Goal: Information Seeking & Learning: Learn about a topic

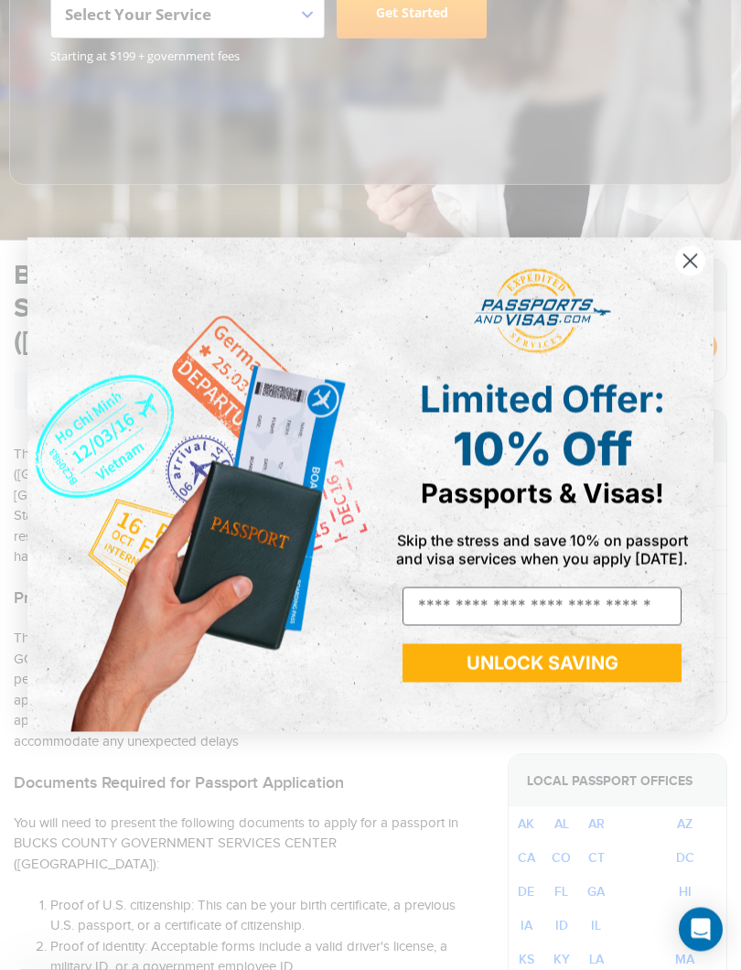
scroll to position [395, 0]
click at [677, 260] on circle "Close dialog" at bounding box center [691, 261] width 30 height 30
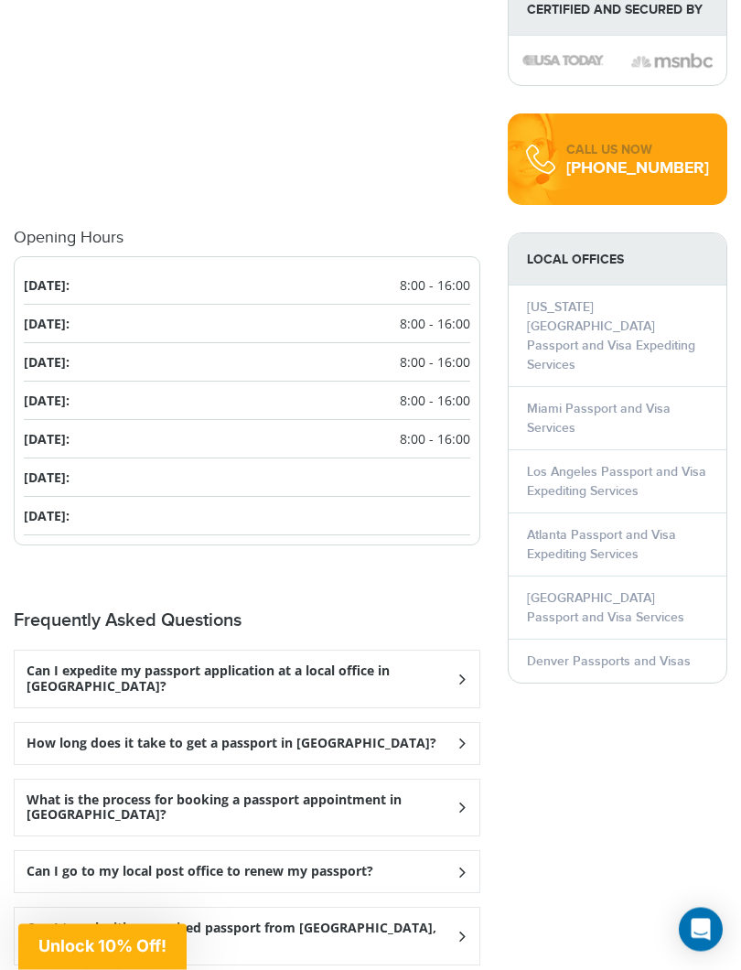
scroll to position [2286, 0]
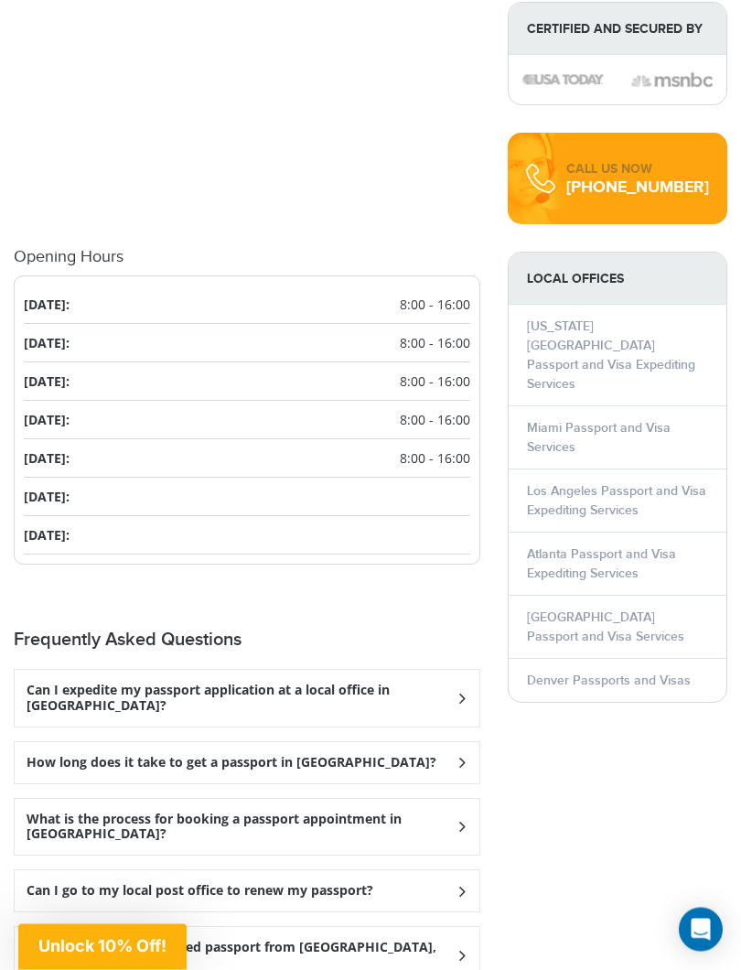
click at [462, 758] on icon at bounding box center [461, 764] width 18 height 12
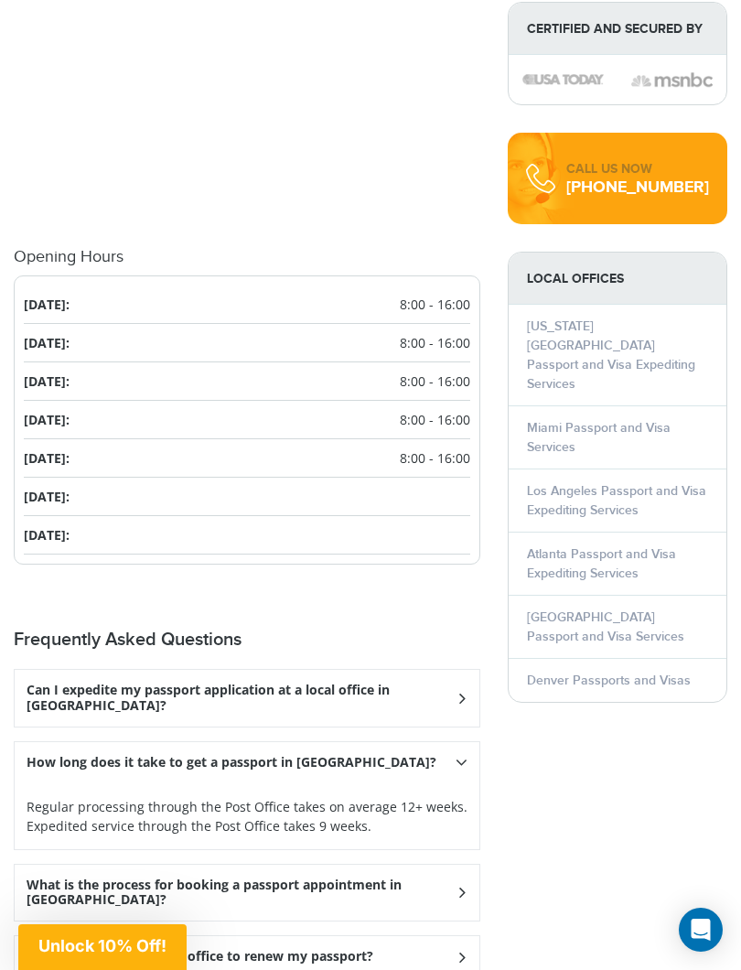
click at [464, 753] on icon at bounding box center [462, 762] width 12 height 18
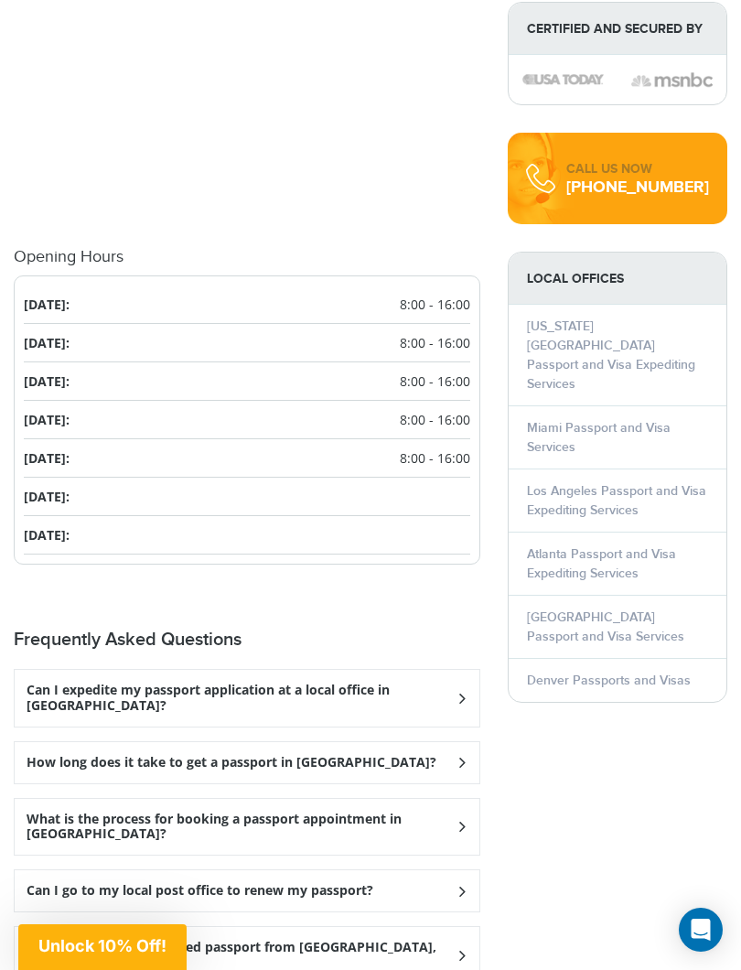
click at [466, 799] on div "What is the process for booking a passport appointment in Levittown?" at bounding box center [247, 827] width 465 height 57
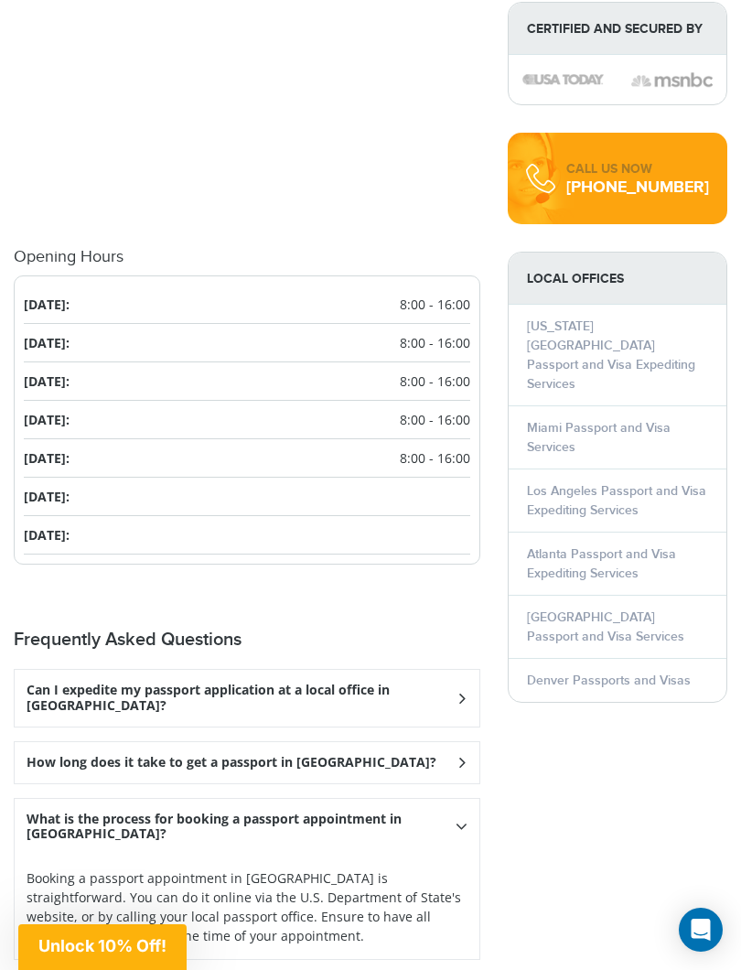
click at [456, 812] on h3 "What is the process for booking a passport appointment in Levittown?" at bounding box center [241, 827] width 429 height 31
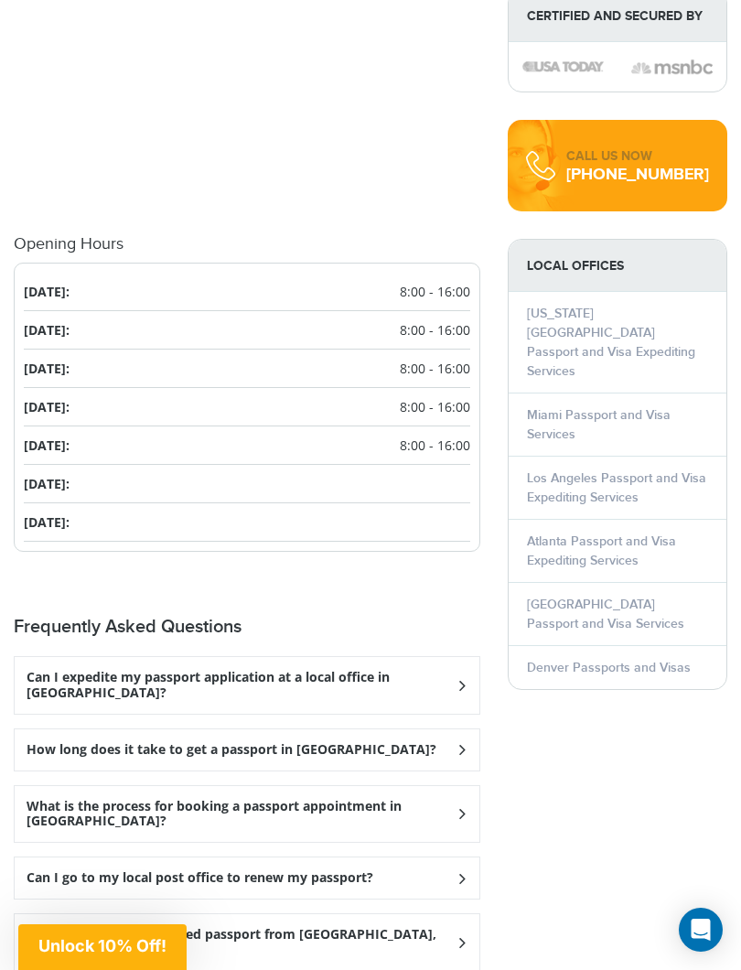
scroll to position [2299, 0]
click at [456, 867] on icon at bounding box center [461, 879] width 18 height 12
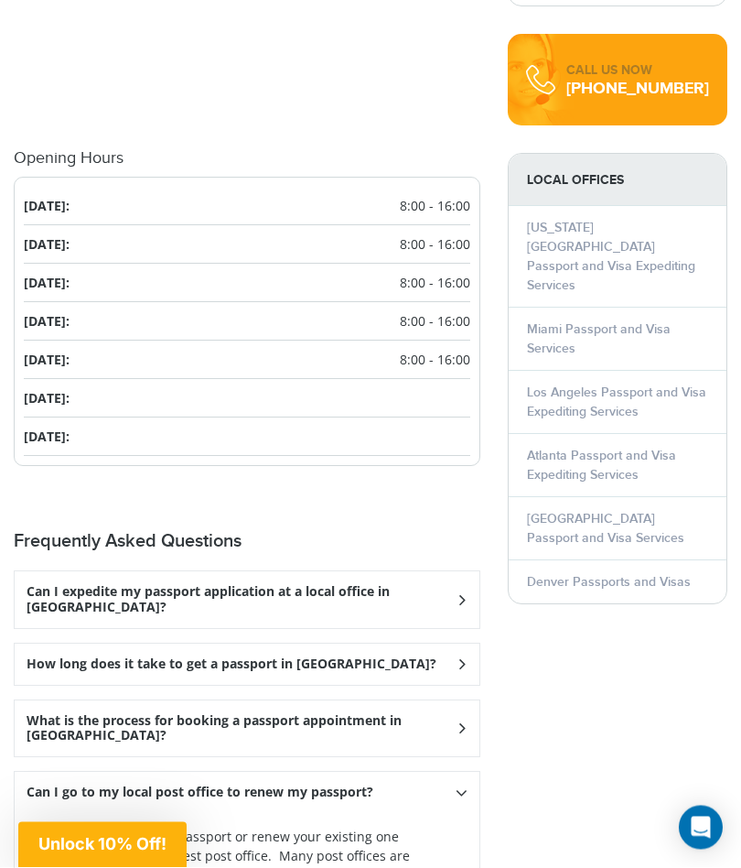
scroll to position [2364, 0]
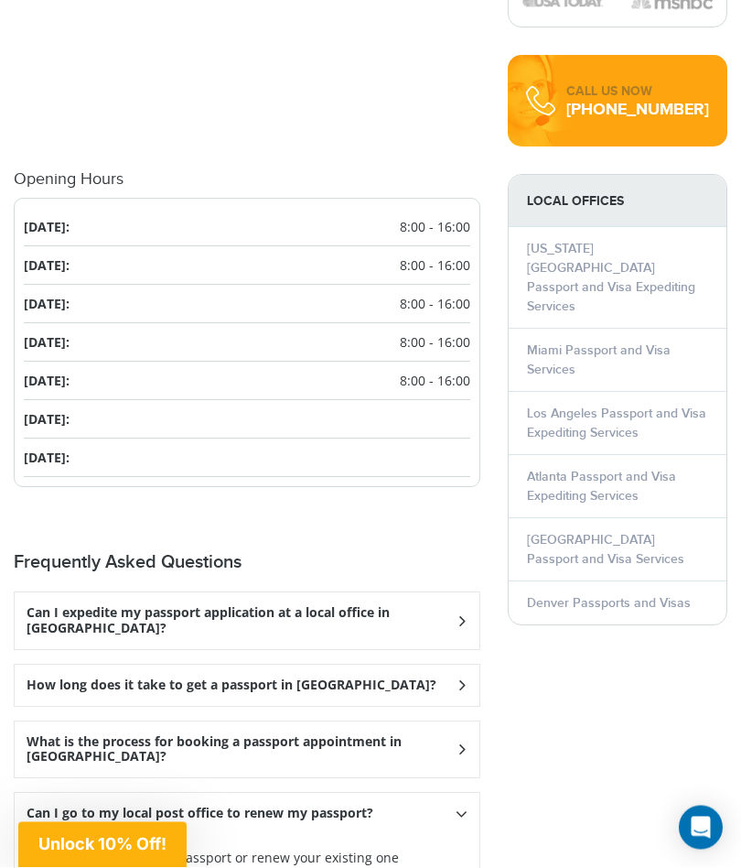
click at [469, 794] on div "Can I go to my local post office to renew my passport?" at bounding box center [247, 814] width 465 height 41
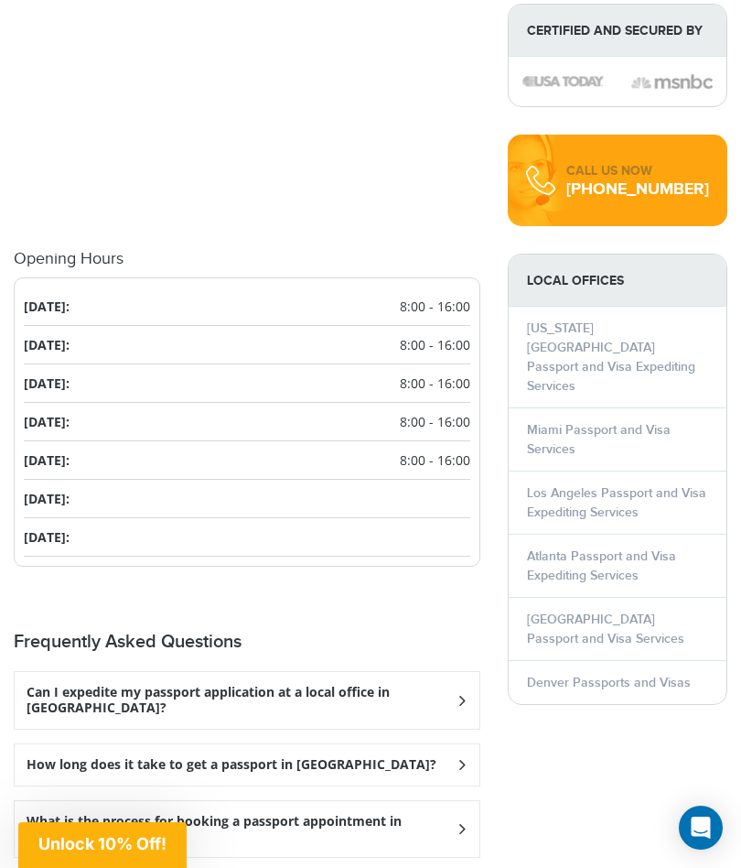
scroll to position [2287, 0]
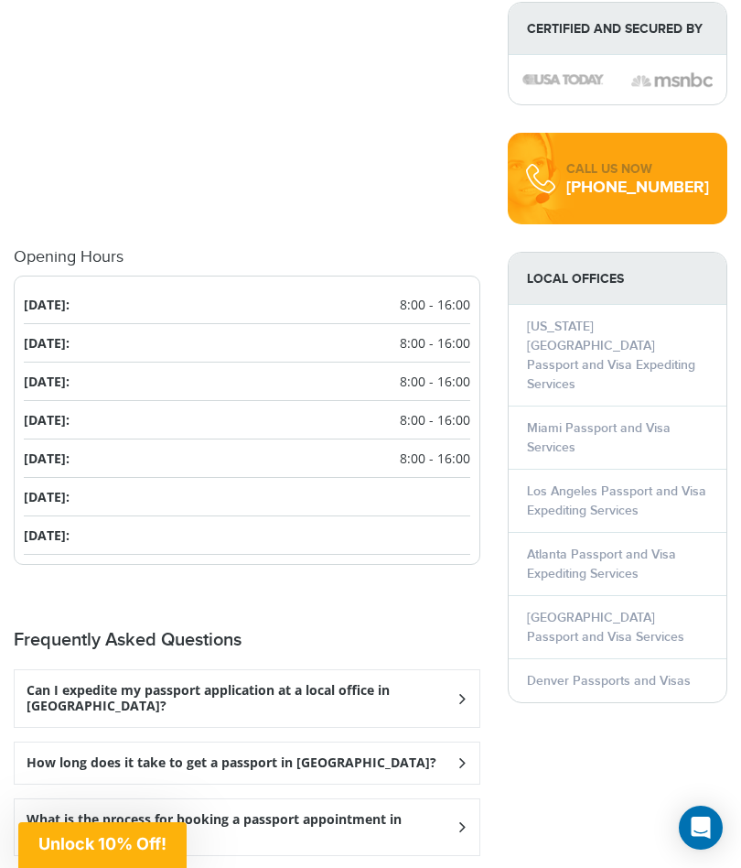
click at [460, 757] on icon at bounding box center [461, 763] width 18 height 12
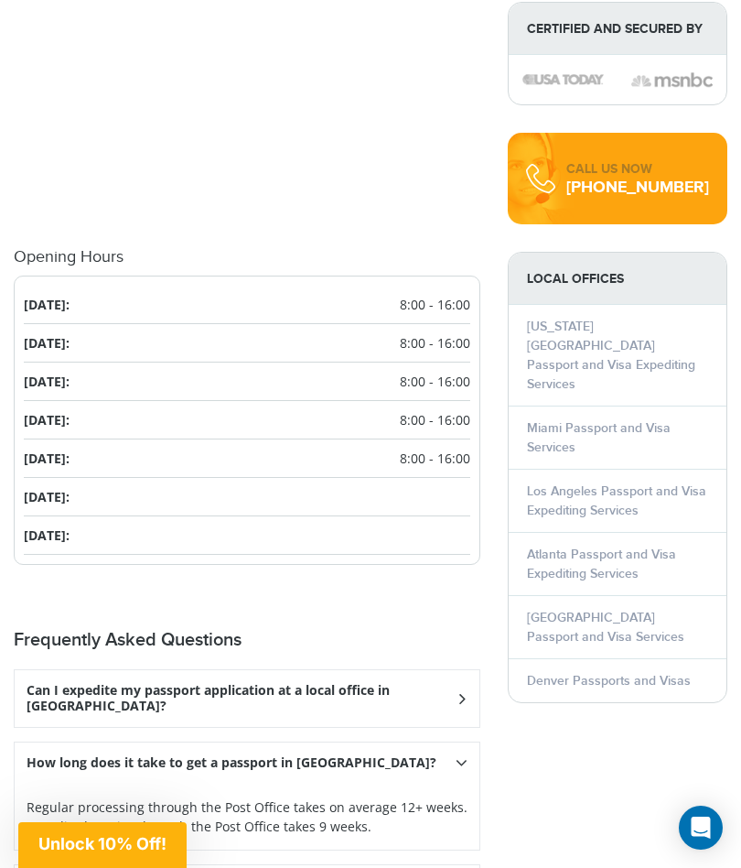
click at [463, 753] on icon at bounding box center [462, 762] width 12 height 18
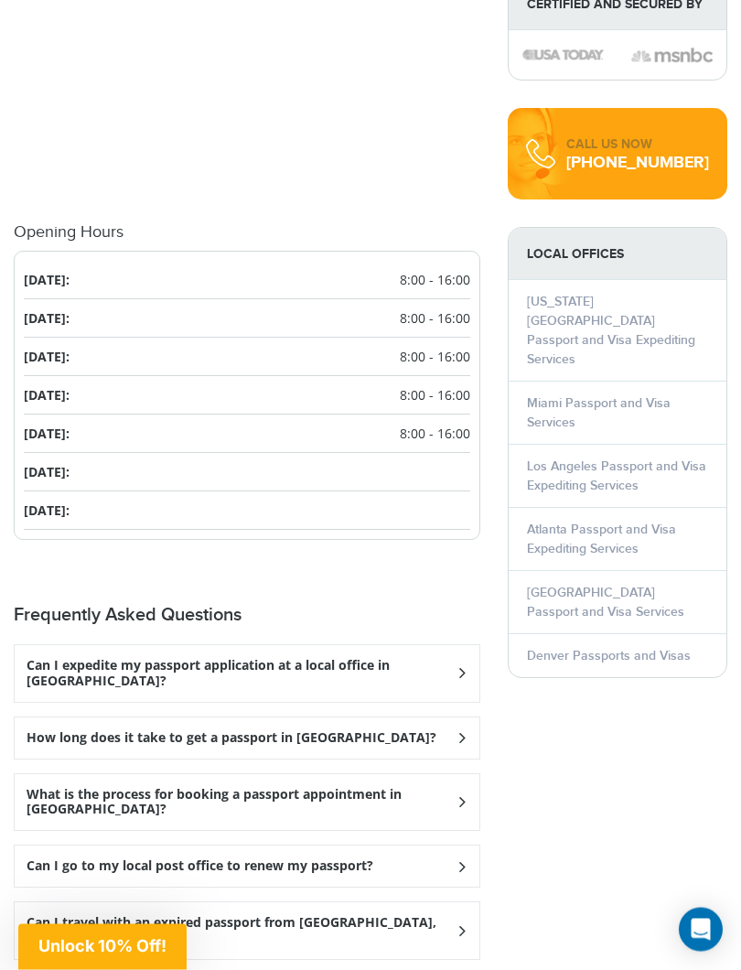
scroll to position [2314, 0]
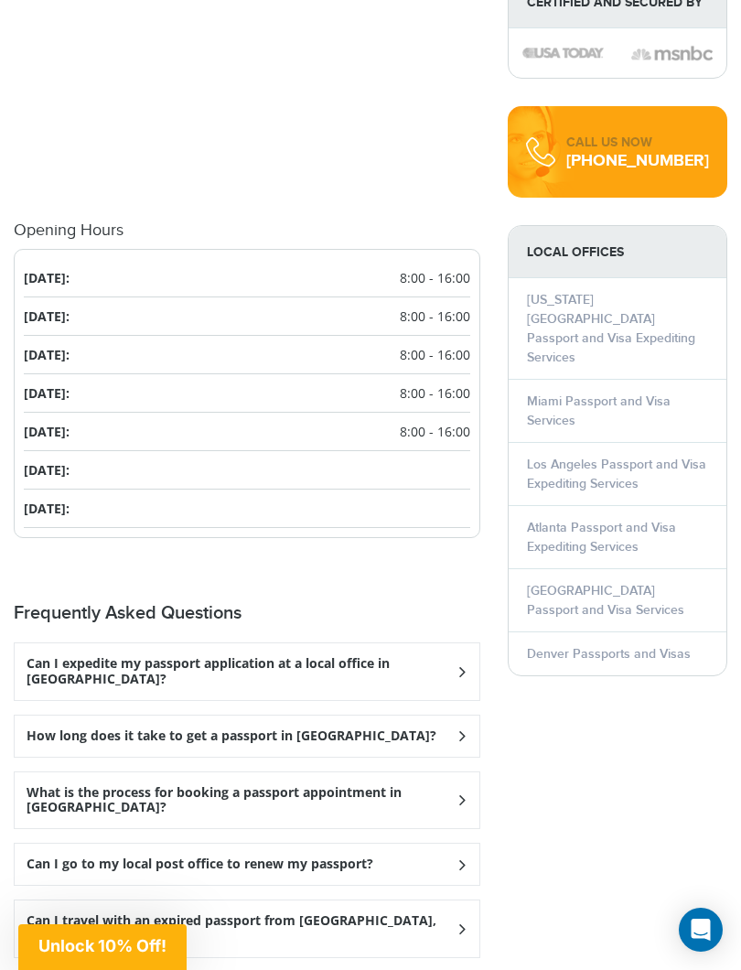
click at [455, 859] on icon at bounding box center [461, 865] width 18 height 12
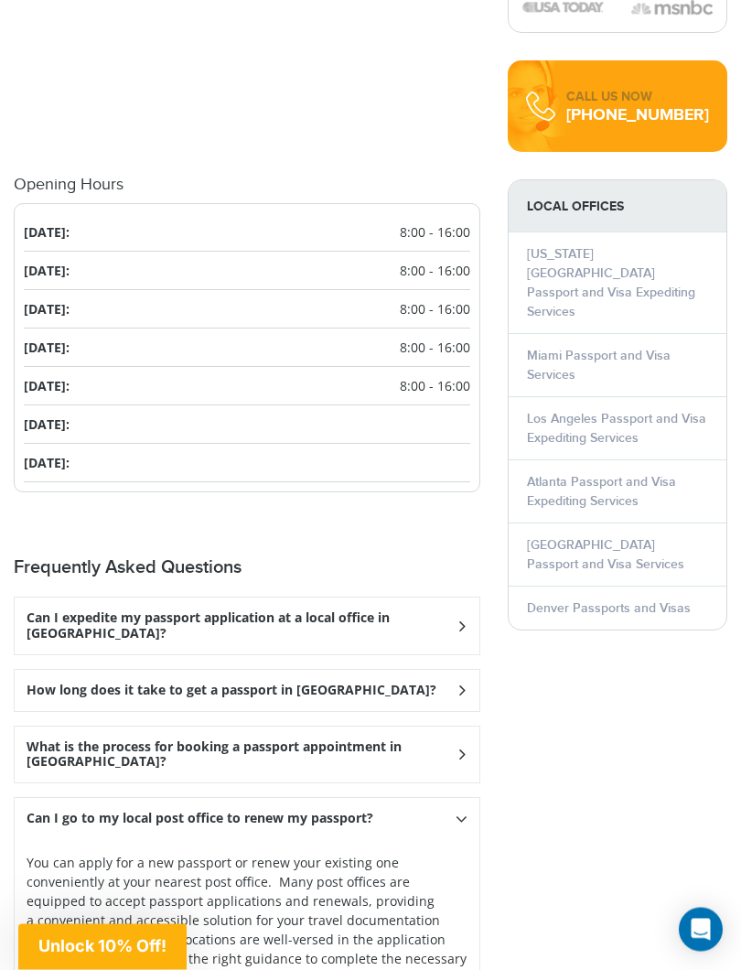
scroll to position [2360, 0]
click at [462, 810] on icon at bounding box center [462, 819] width 12 height 18
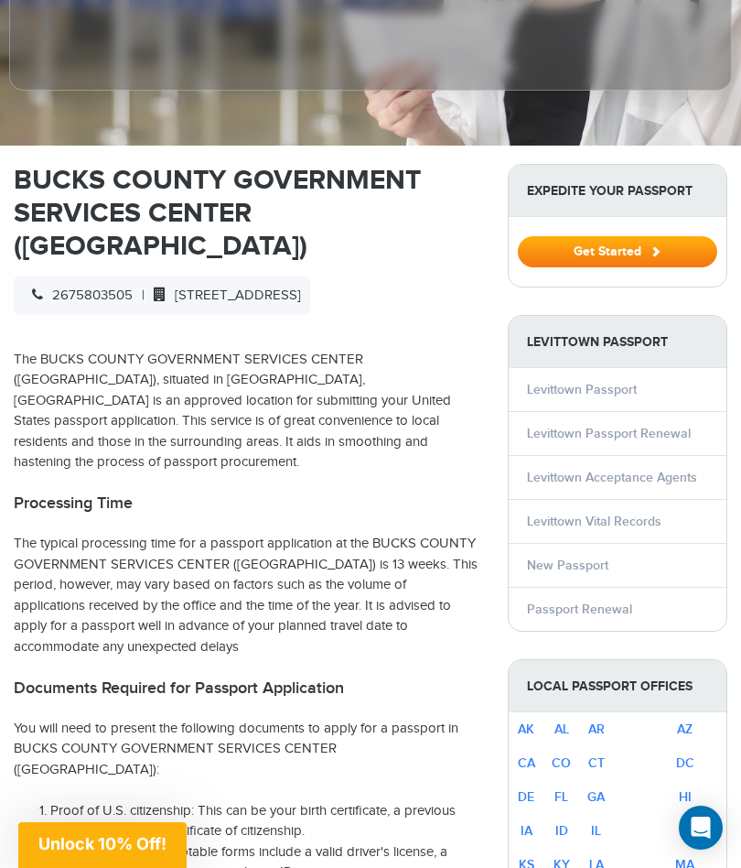
scroll to position [485, 0]
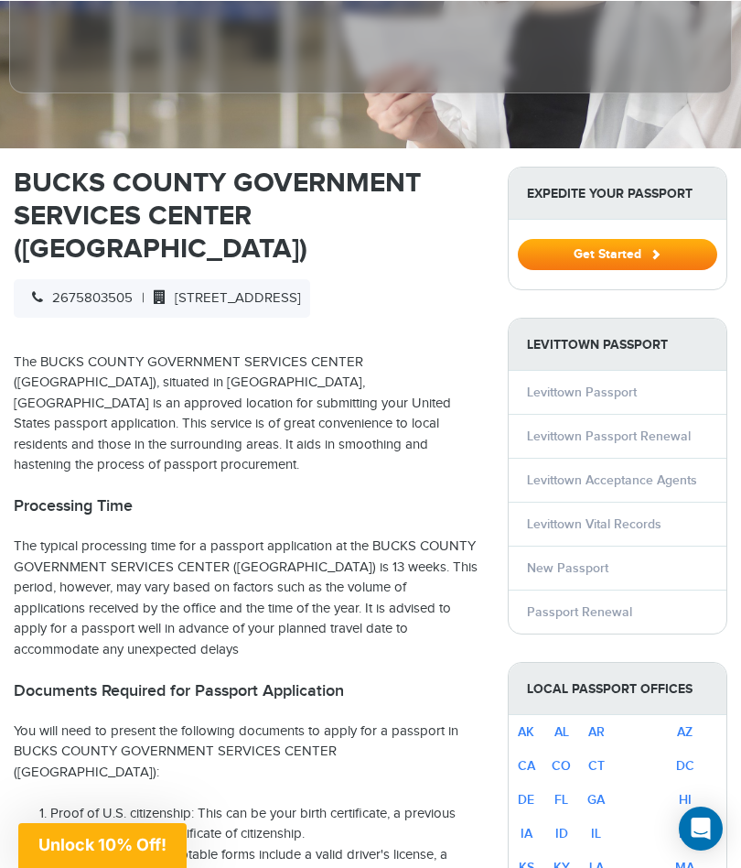
click at [685, 427] on link "Levittown Passport Renewal" at bounding box center [609, 435] width 164 height 16
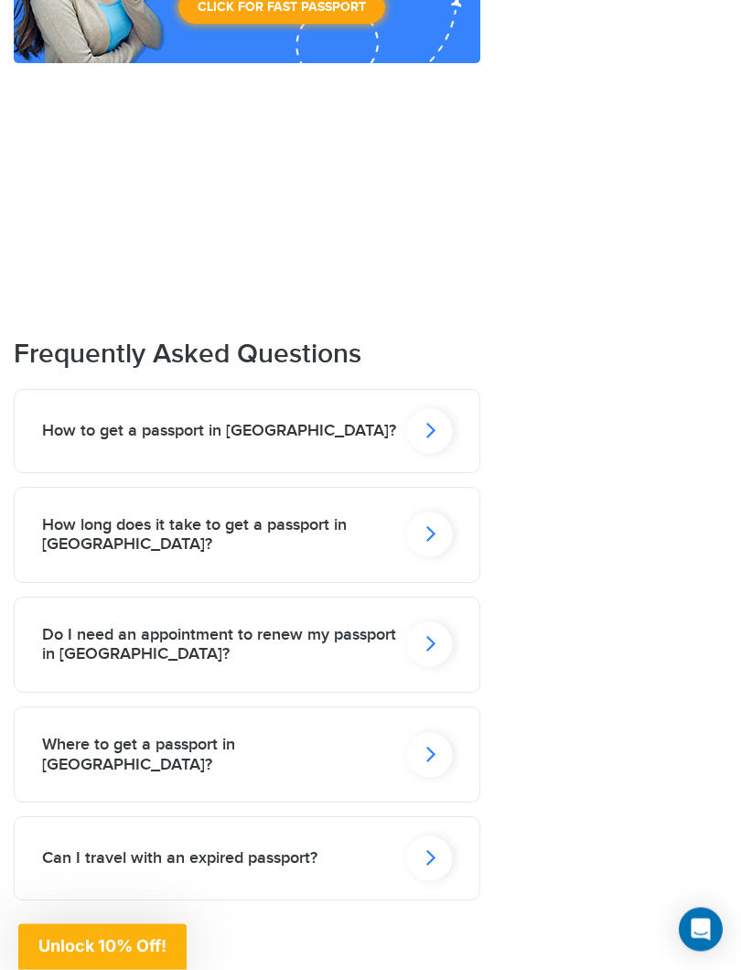
scroll to position [2689, 0]
click at [426, 622] on icon at bounding box center [429, 644] width 46 height 45
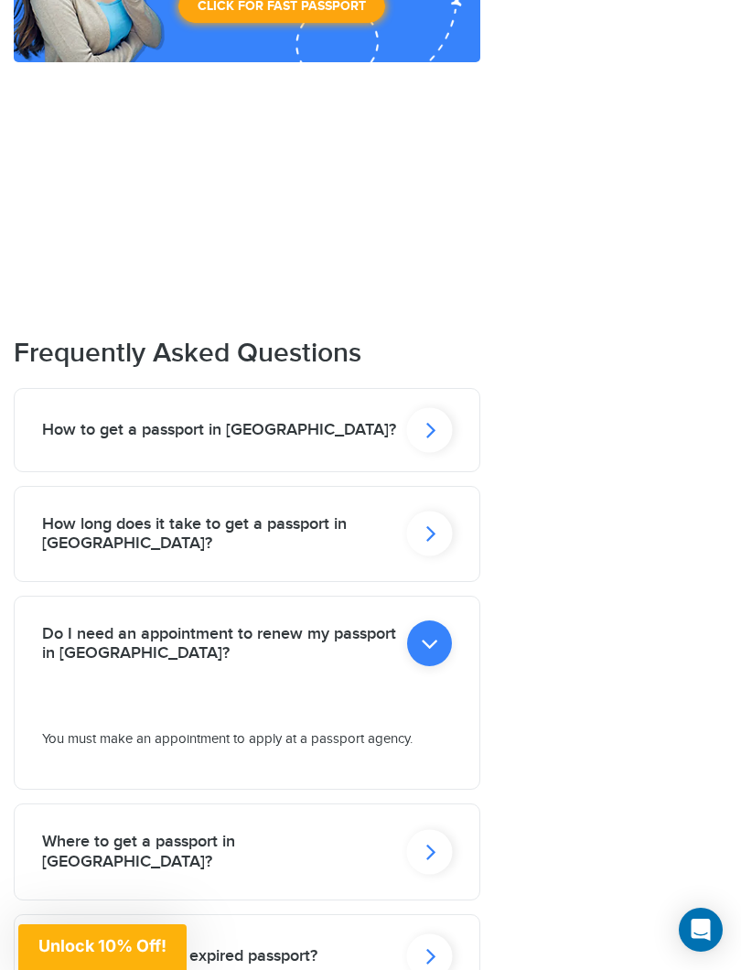
click at [425, 621] on icon at bounding box center [429, 644] width 45 height 46
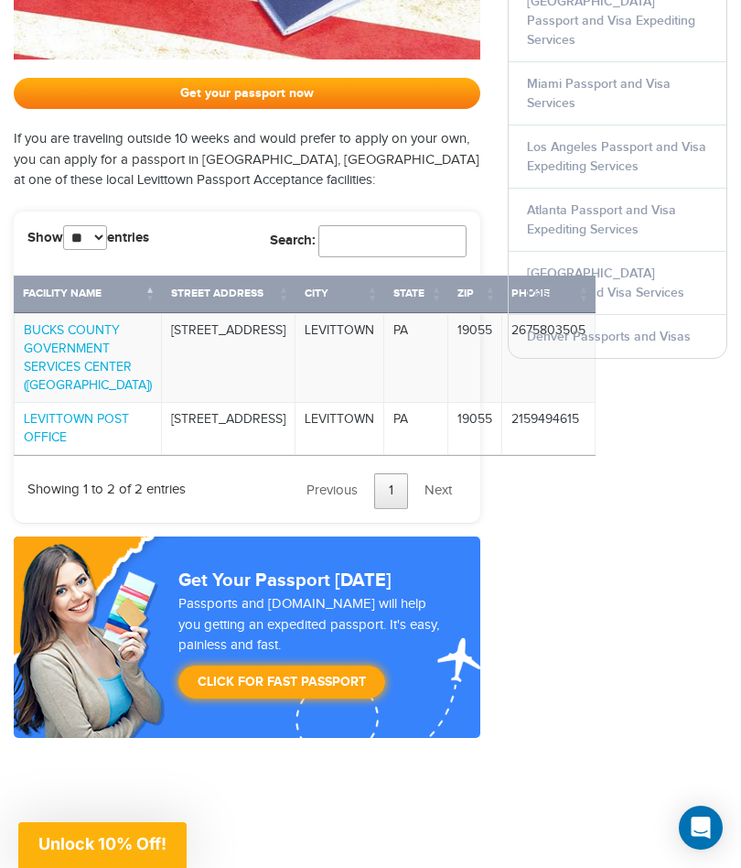
scroll to position [1976, 0]
